Goal: Task Accomplishment & Management: Use online tool/utility

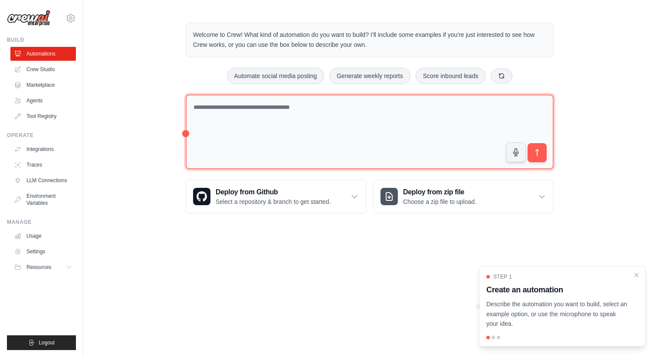
click at [380, 112] on textarea at bounding box center [370, 132] width 368 height 75
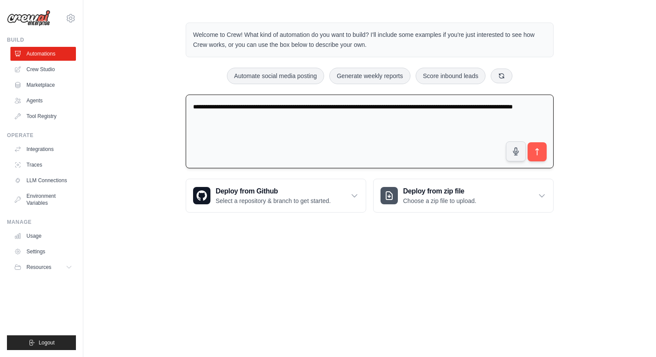
click at [472, 110] on textarea "**********" at bounding box center [370, 132] width 368 height 74
click at [454, 115] on textarea "**********" at bounding box center [370, 132] width 368 height 74
type textarea "**********"
click at [357, 196] on icon at bounding box center [354, 195] width 9 height 9
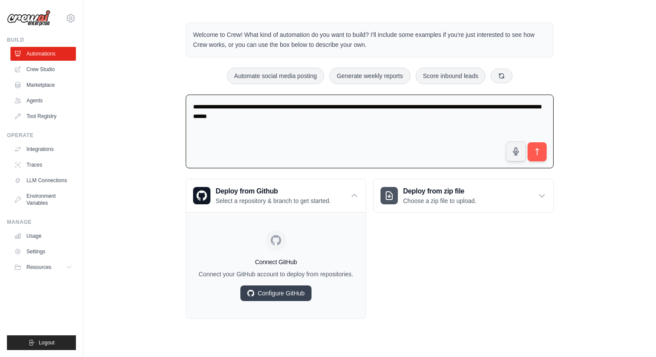
click at [416, 273] on div "Deploy from zip file Choose a zip file to upload. Upload a ZIP file containing …" at bounding box center [463, 249] width 181 height 140
click at [375, 148] on textarea "**********" at bounding box center [370, 132] width 368 height 74
click at [460, 245] on div "Deploy from zip file Choose a zip file to upload. Upload a ZIP file containing …" at bounding box center [463, 249] width 181 height 140
click at [348, 197] on div "Deploy from Github Select a repository & branch to get started." at bounding box center [276, 195] width 180 height 33
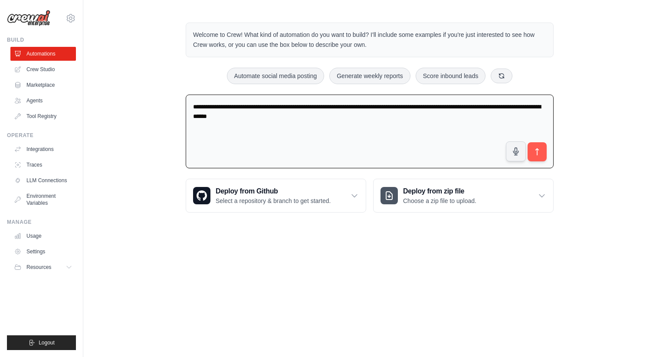
click at [304, 247] on body "[EMAIL_ADDRESS][DOMAIN_NAME] Settings Build Automations Crew Studio" at bounding box center [328, 178] width 656 height 357
click at [310, 256] on body "[EMAIL_ADDRESS][DOMAIN_NAME] Settings Build Automations Crew Studio" at bounding box center [328, 178] width 656 height 357
click at [374, 165] on textarea "**********" at bounding box center [370, 132] width 368 height 74
click at [277, 118] on textarea "**********" at bounding box center [370, 132] width 368 height 74
drag, startPoint x: 295, startPoint y: 114, endPoint x: 186, endPoint y: 102, distance: 110.0
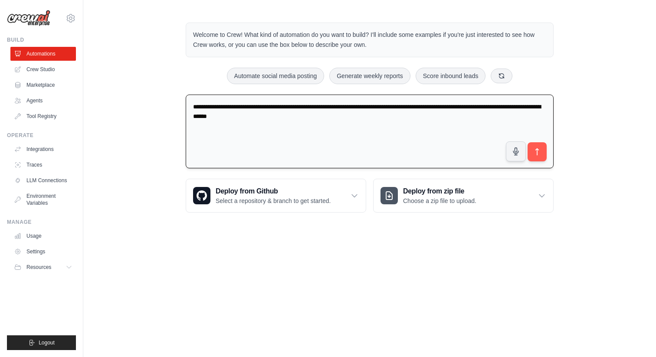
click at [186, 102] on textarea "**********" at bounding box center [370, 132] width 368 height 74
click at [333, 124] on textarea "**********" at bounding box center [370, 132] width 368 height 74
click at [342, 198] on div "Deploy from Github Select a repository & branch to get started." at bounding box center [276, 195] width 180 height 33
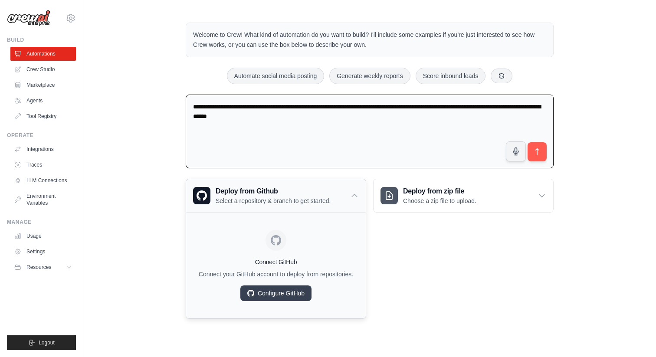
click at [350, 195] on div "Deploy from Github Select a repository & branch to get started." at bounding box center [276, 195] width 180 height 33
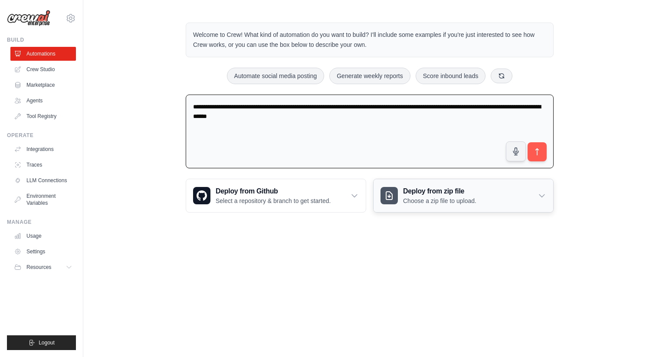
click at [457, 195] on h3 "Deploy from zip file" at bounding box center [439, 191] width 73 height 10
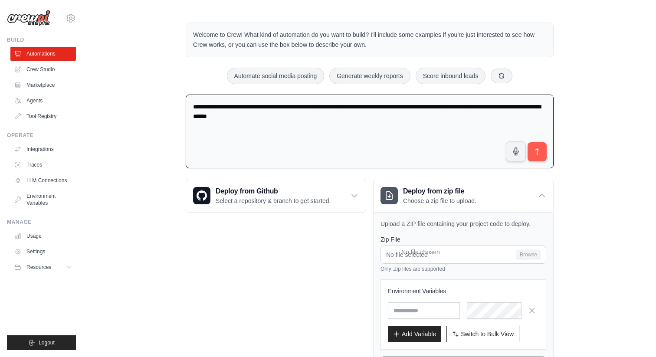
click at [324, 267] on div "Deploy from Github Select a repository & branch to get started. Connect GitHub …" at bounding box center [276, 281] width 181 height 204
click at [500, 123] on textarea "**********" at bounding box center [370, 132] width 368 height 74
click at [540, 193] on icon at bounding box center [542, 195] width 9 height 9
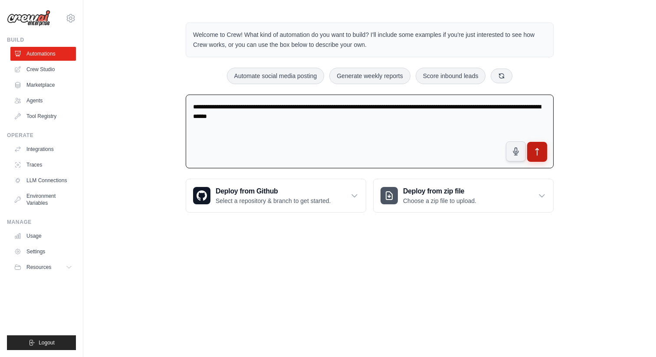
click at [542, 148] on button "submit" at bounding box center [537, 152] width 20 height 20
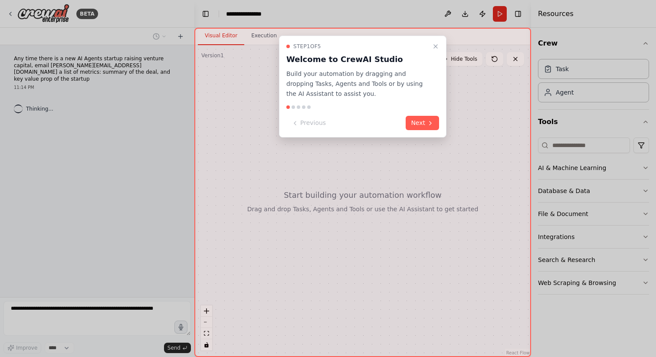
click at [293, 107] on div at bounding box center [293, 106] width 3 height 3
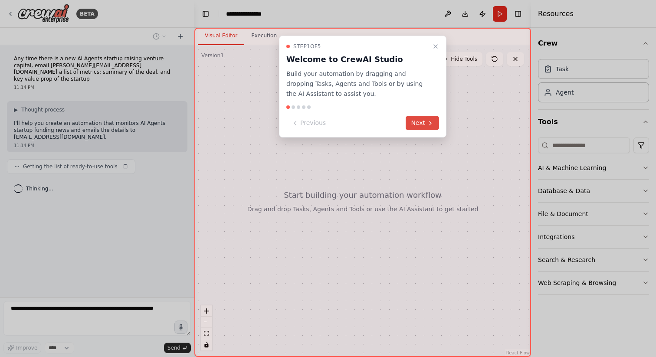
click at [424, 126] on button "Next" at bounding box center [422, 123] width 33 height 14
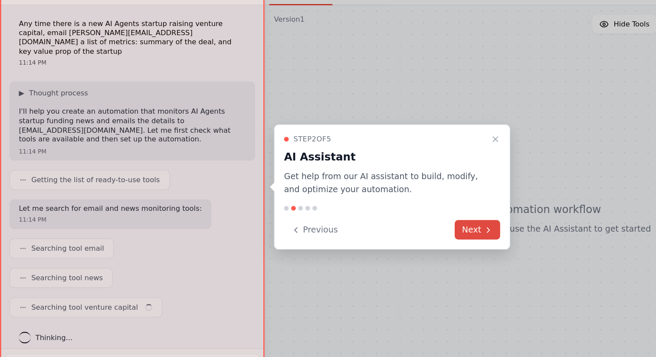
click at [350, 211] on button "Next" at bounding box center [350, 210] width 33 height 14
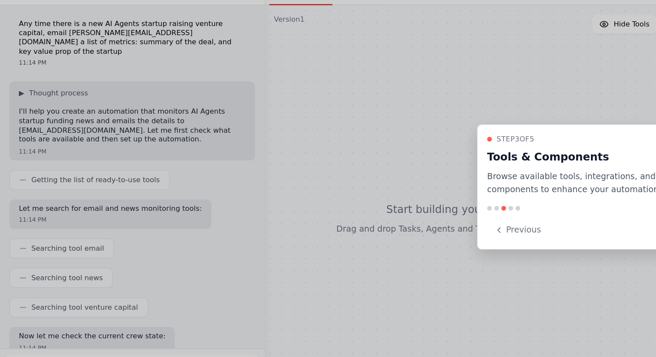
scroll to position [44, 0]
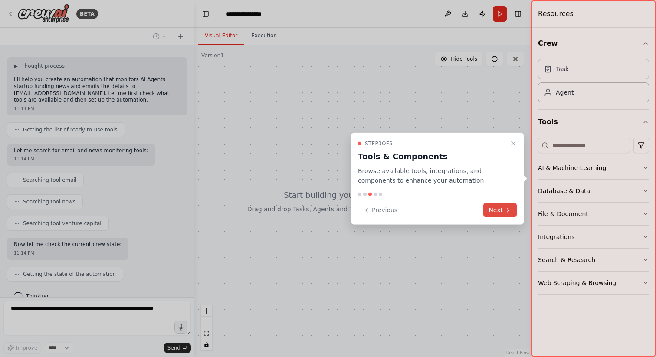
click at [496, 209] on button "Next" at bounding box center [499, 210] width 33 height 14
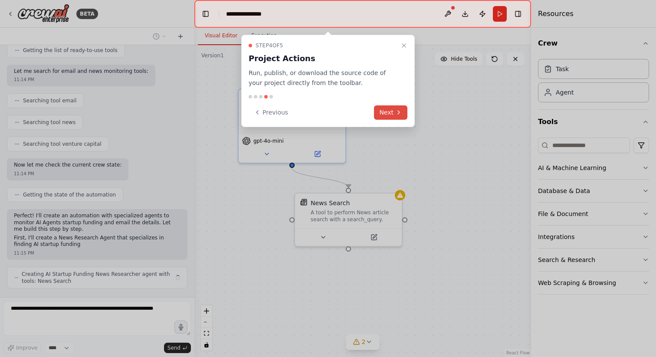
click at [381, 119] on button "Next" at bounding box center [390, 112] width 33 height 14
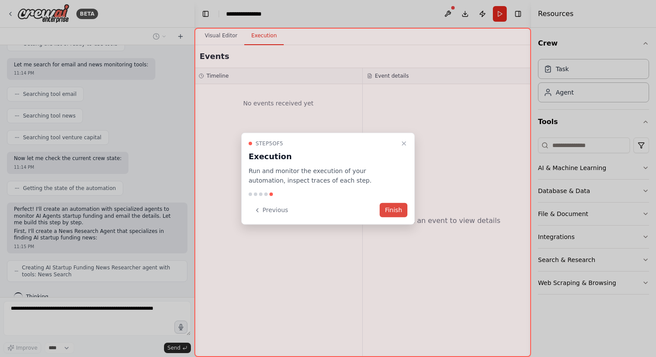
click at [398, 212] on button "Finish" at bounding box center [394, 210] width 28 height 14
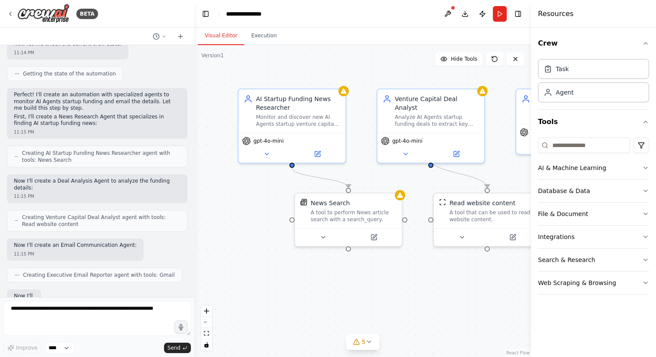
scroll to position [289, 0]
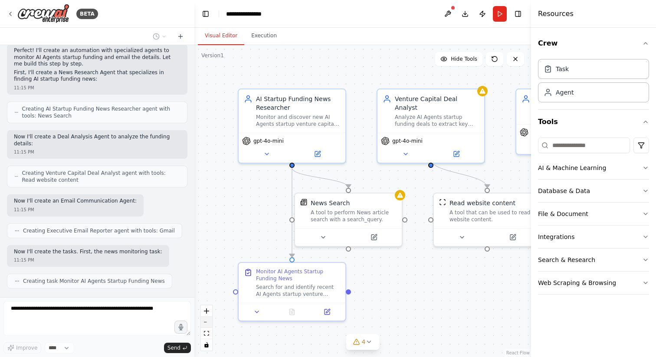
click at [205, 320] on button "zoom out" at bounding box center [206, 322] width 11 height 11
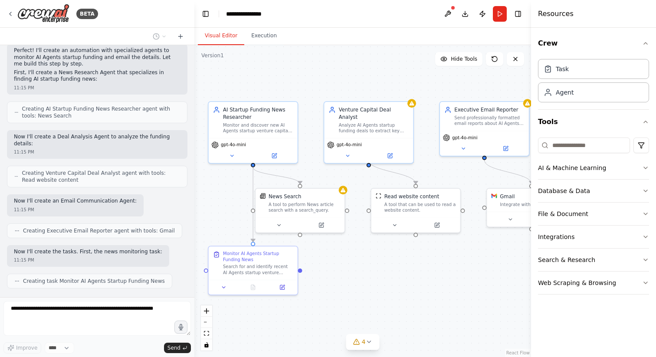
drag, startPoint x: 419, startPoint y: 297, endPoint x: 368, endPoint y: 291, distance: 51.1
click at [368, 291] on div ".deletable-edge-delete-btn { width: 20px; height: 20px; border: 0px solid #ffff…" at bounding box center [362, 201] width 337 height 312
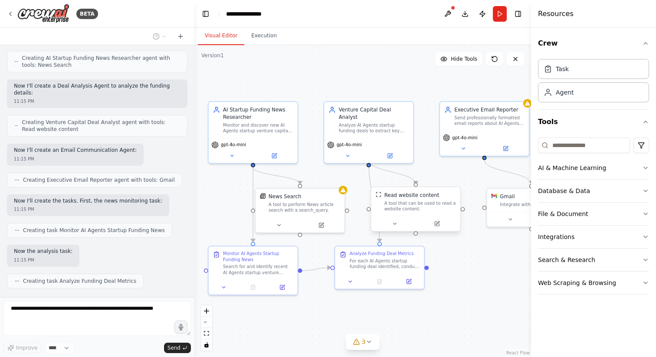
click at [434, 205] on div "A tool that can be used to read a website content." at bounding box center [420, 206] width 72 height 12
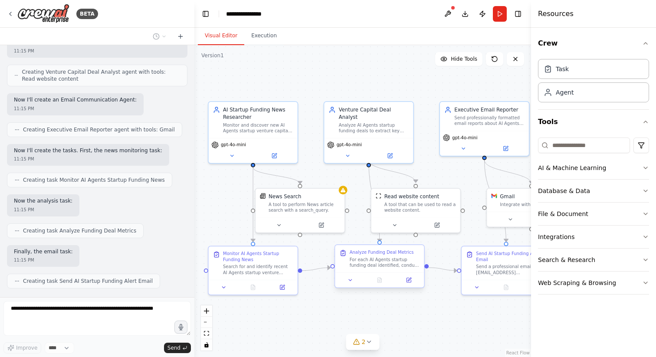
click at [385, 255] on div "Analyze Funding Deal Metrics For each AI Agents startup funding deal identified…" at bounding box center [385, 259] width 70 height 19
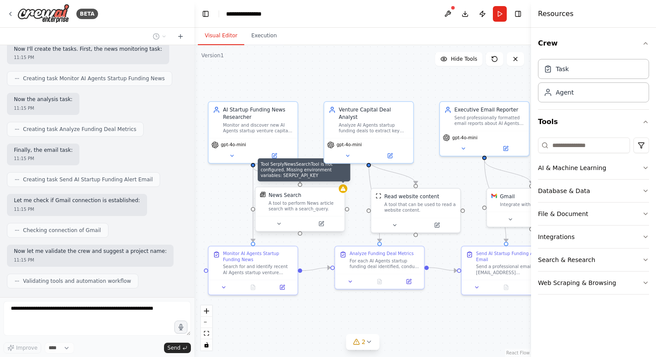
scroll to position [513, 0]
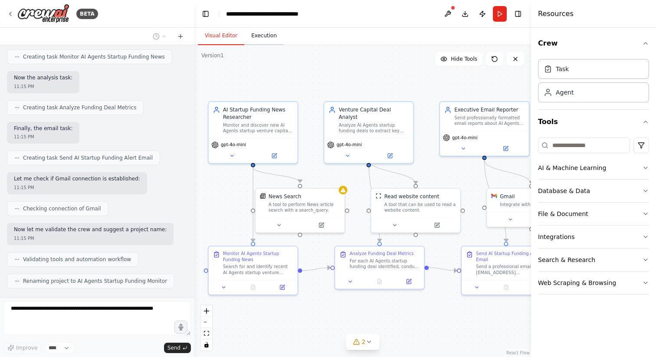
click at [264, 33] on button "Execution" at bounding box center [263, 36] width 39 height 18
click at [227, 34] on button "Visual Editor" at bounding box center [221, 36] width 46 height 18
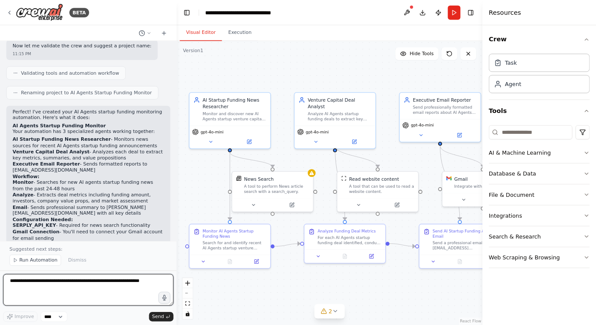
scroll to position [686, 0]
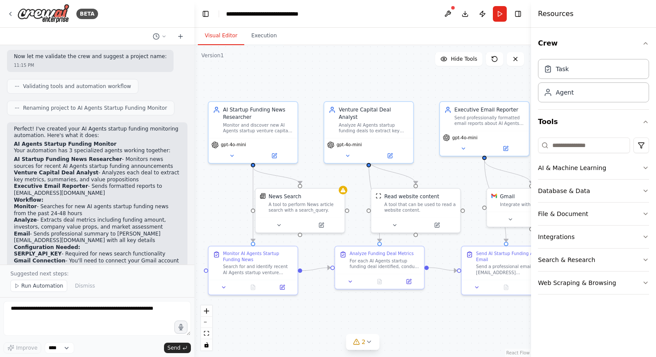
click at [14, 126] on p "Perfect! I've created your AI Agents startup funding monitoring automation. Her…" at bounding box center [97, 132] width 167 height 13
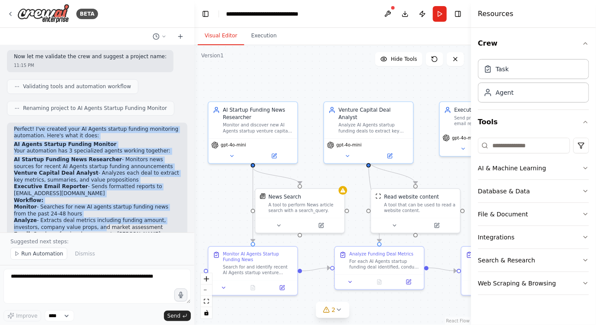
drag, startPoint x: 13, startPoint y: 104, endPoint x: 98, endPoint y: 208, distance: 134.5
click at [98, 208] on div "Perfect! I've created your AI Agents startup funding monitoring automation. Her…" at bounding box center [97, 215] width 181 height 186
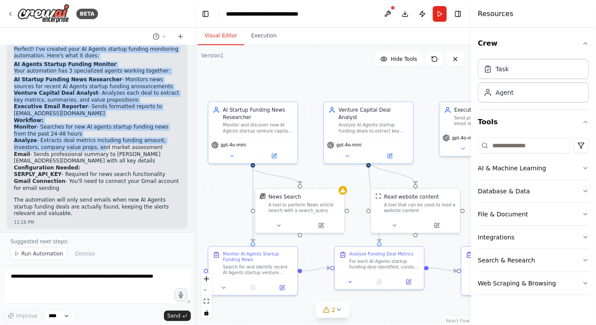
scroll to position [770, 0]
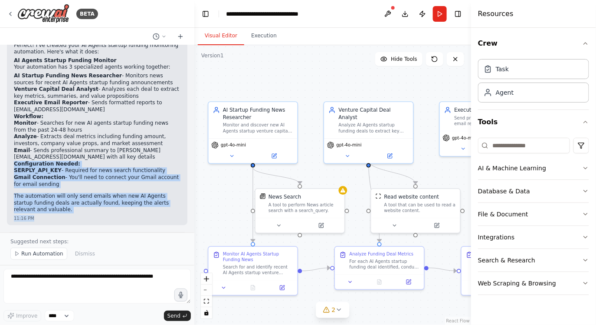
drag, startPoint x: 13, startPoint y: 142, endPoint x: 107, endPoint y: 196, distance: 107.9
click at [107, 196] on div "Perfect! I've created your AI Agents startup funding monitoring automation. Her…" at bounding box center [97, 132] width 181 height 186
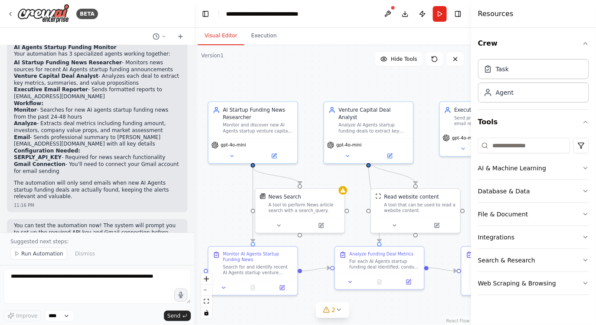
click at [111, 253] on div "Run Automation Dismiss" at bounding box center [97, 253] width 174 height 12
click at [41, 253] on span "Run Automation" at bounding box center [42, 253] width 42 height 7
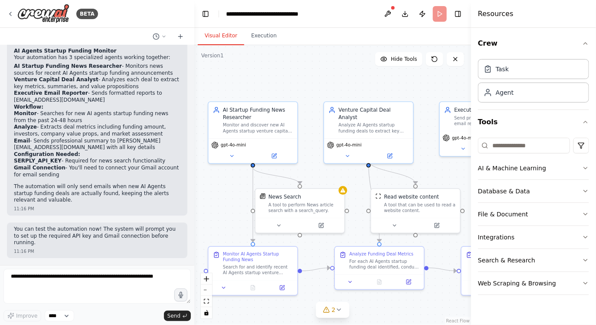
scroll to position [750, 0]
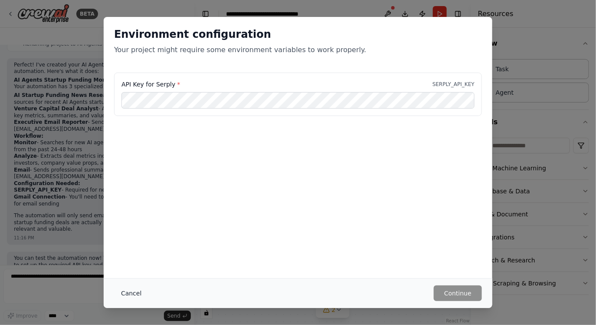
click at [134, 292] on button "Cancel" at bounding box center [131, 293] width 34 height 16
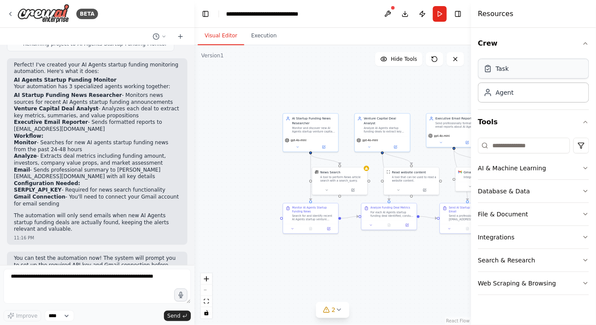
click at [548, 71] on div "Task" at bounding box center [533, 69] width 111 height 20
click at [531, 95] on div "Agent" at bounding box center [533, 92] width 111 height 20
click at [569, 168] on button "AI & Machine Learning" at bounding box center [533, 168] width 111 height 23
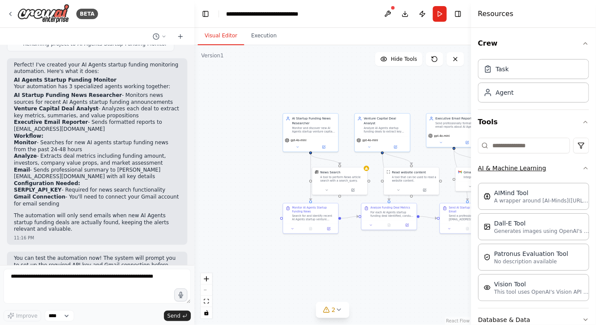
click at [565, 169] on button "AI & Machine Learning" at bounding box center [533, 168] width 111 height 23
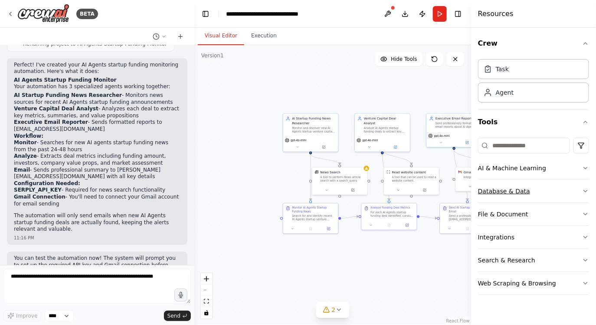
click at [510, 195] on button "Database & Data" at bounding box center [533, 191] width 111 height 23
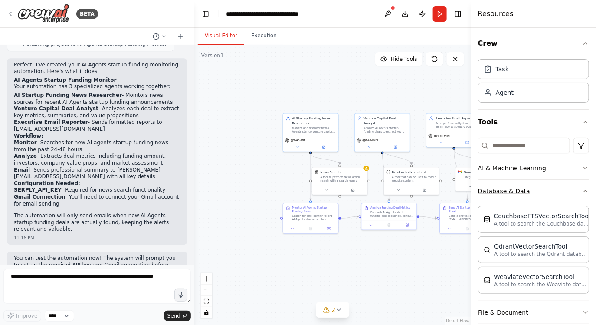
click at [547, 192] on button "Database & Data" at bounding box center [533, 191] width 111 height 23
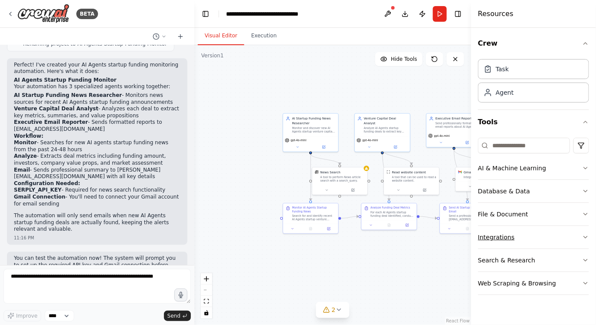
click at [526, 238] on button "Integrations" at bounding box center [533, 237] width 111 height 23
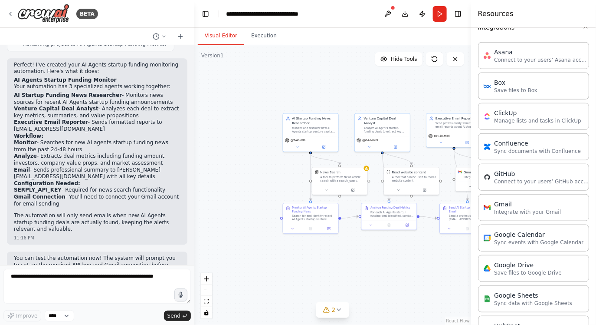
scroll to position [212, 0]
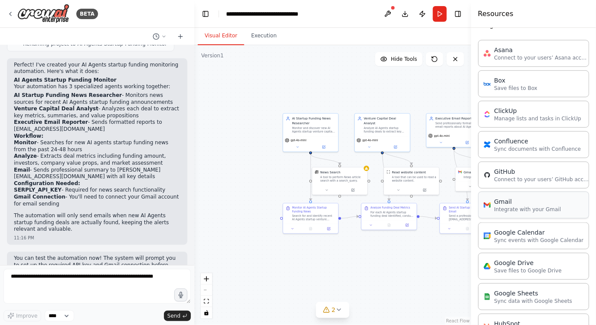
click at [518, 208] on p "Integrate with your Gmail" at bounding box center [527, 209] width 67 height 7
drag, startPoint x: 294, startPoint y: 99, endPoint x: 259, endPoint y: 89, distance: 36.0
click at [265, 89] on div "Gmail 0 of 9 Integrate with your Gmail" at bounding box center [292, 92] width 55 height 14
click at [277, 66] on icon at bounding box center [277, 67] width 3 height 5
click at [255, 68] on button "Confirm" at bounding box center [253, 67] width 31 height 10
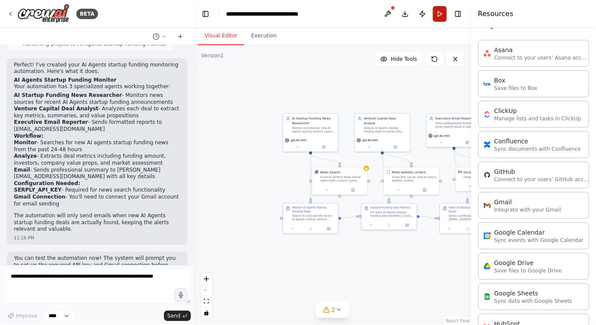
click at [441, 16] on button "Run" at bounding box center [440, 14] width 14 height 16
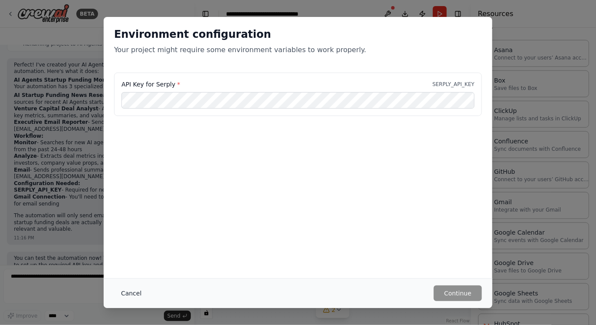
click at [138, 292] on button "Cancel" at bounding box center [131, 293] width 34 height 16
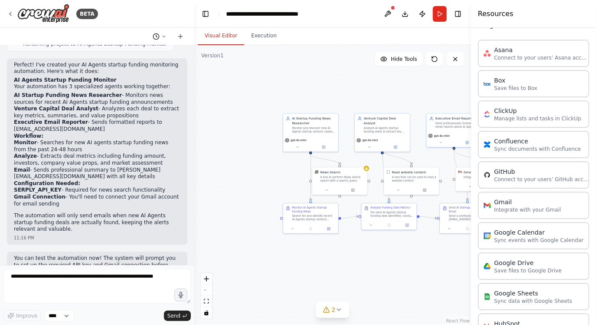
click at [163, 37] on icon at bounding box center [163, 36] width 5 height 5
click at [131, 93] on div at bounding box center [97, 162] width 194 height 325
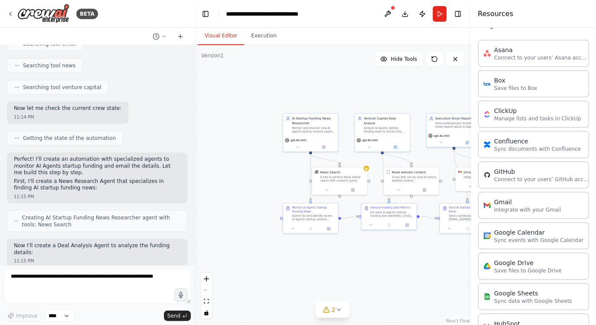
scroll to position [0, 0]
